Goal: Task Accomplishment & Management: Manage account settings

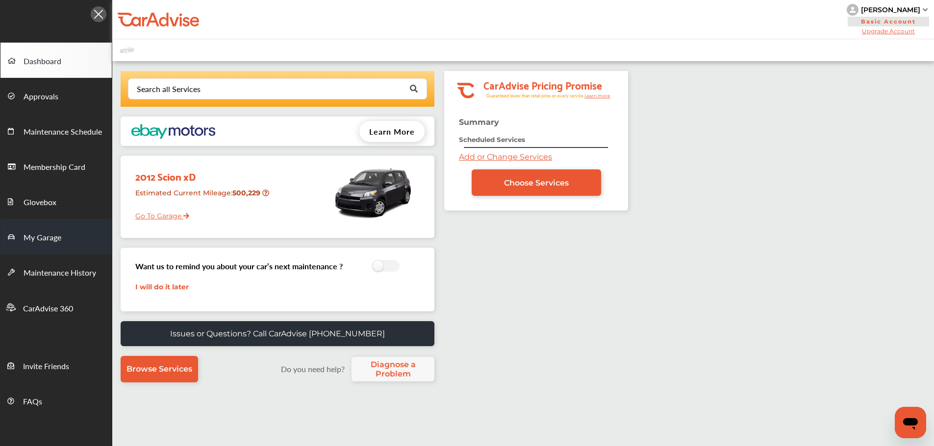
click at [37, 230] on link "My Garage" at bounding box center [55, 236] width 111 height 35
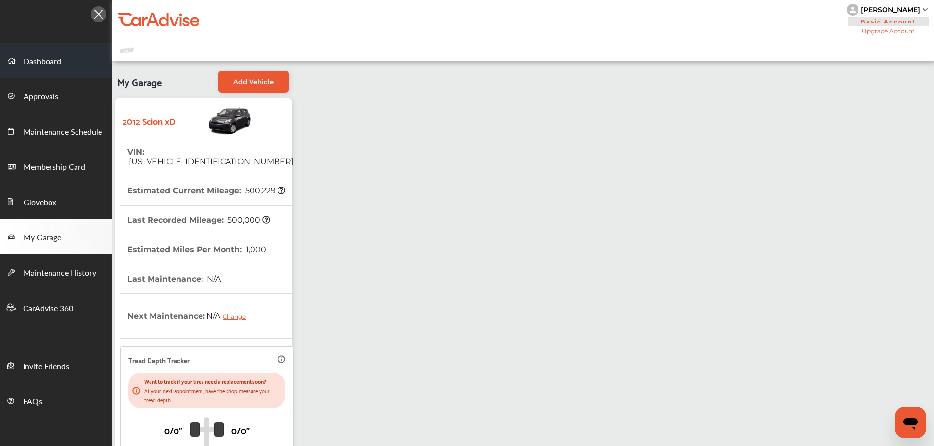
click at [41, 54] on link "Dashboard" at bounding box center [55, 60] width 111 height 35
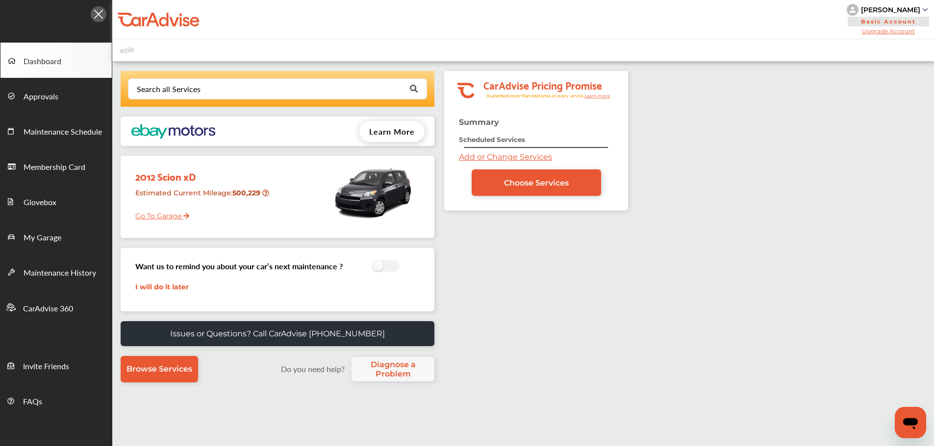
click at [149, 220] on link "Go To Garage" at bounding box center [158, 213] width 61 height 19
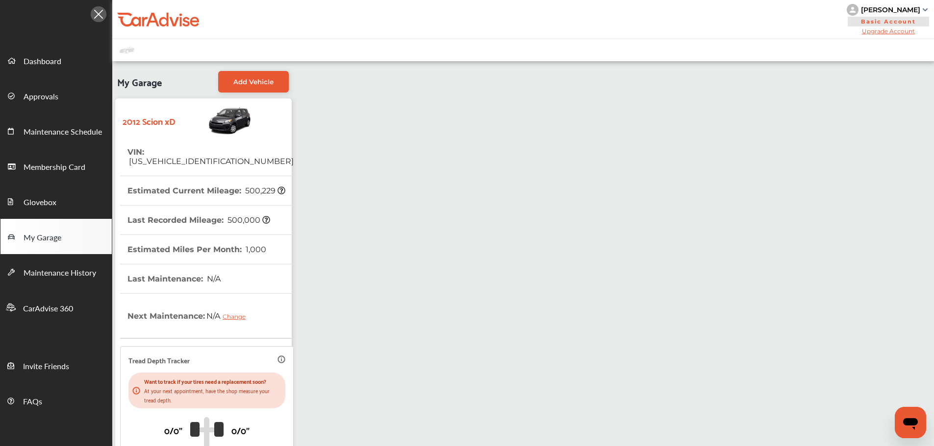
scroll to position [135, 0]
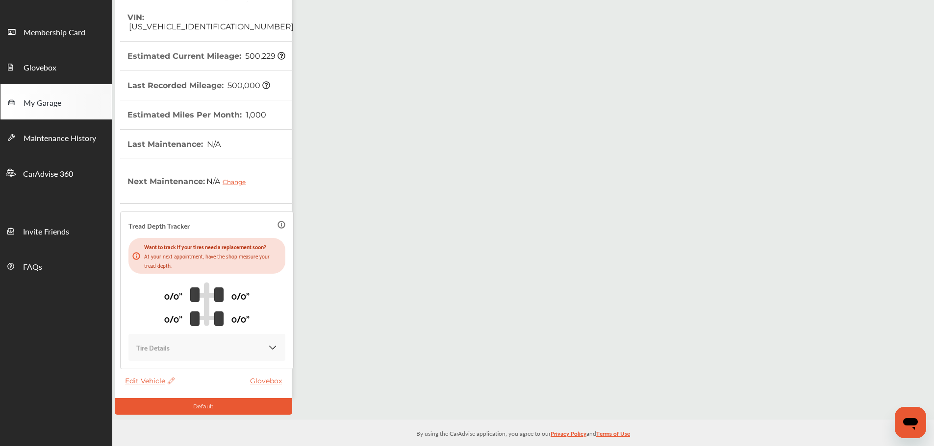
click at [162, 377] on span "Edit Vehicle" at bounding box center [149, 381] width 49 height 9
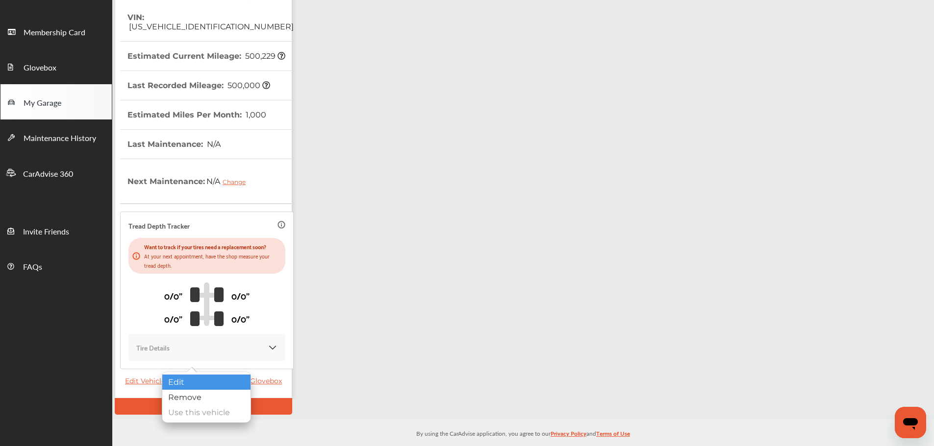
click at [201, 386] on div "Edit" at bounding box center [206, 382] width 88 height 15
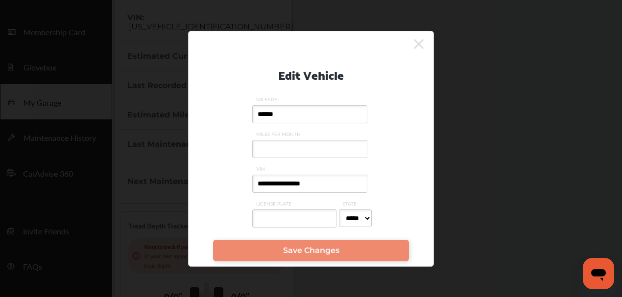
click at [417, 47] on icon at bounding box center [419, 44] width 10 height 16
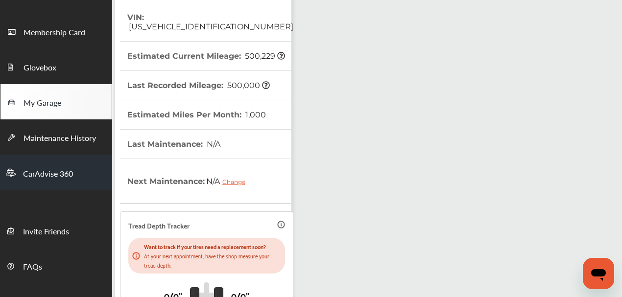
scroll to position [4, 0]
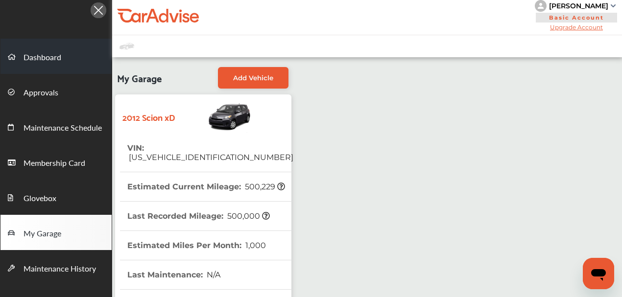
click at [39, 58] on span "Dashboard" at bounding box center [43, 57] width 38 height 13
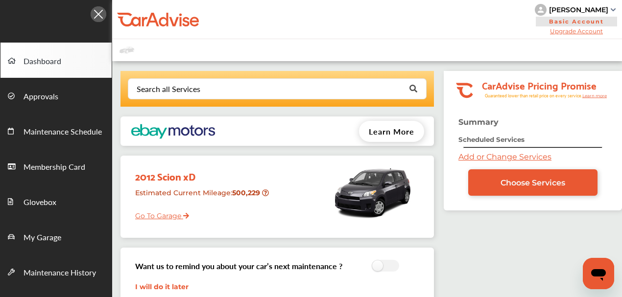
click at [171, 217] on link "Go To Garage" at bounding box center [158, 213] width 61 height 19
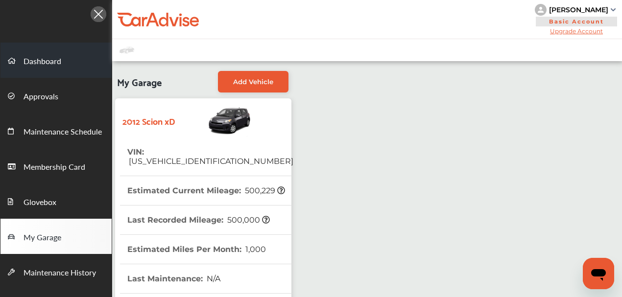
click at [37, 54] on link "Dashboard" at bounding box center [55, 60] width 111 height 35
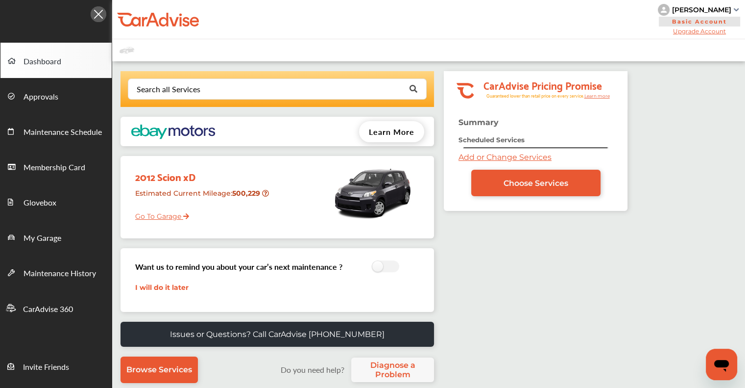
click at [735, 10] on img at bounding box center [736, 9] width 5 height 3
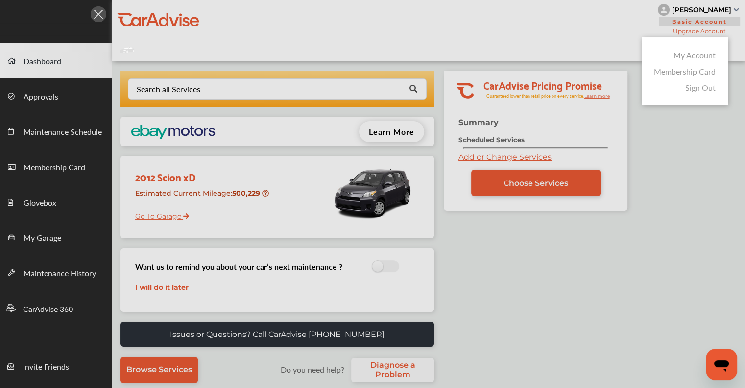
click at [685, 72] on link "Membership Card" at bounding box center [685, 71] width 62 height 11
